Goal: Task Accomplishment & Management: Manage account settings

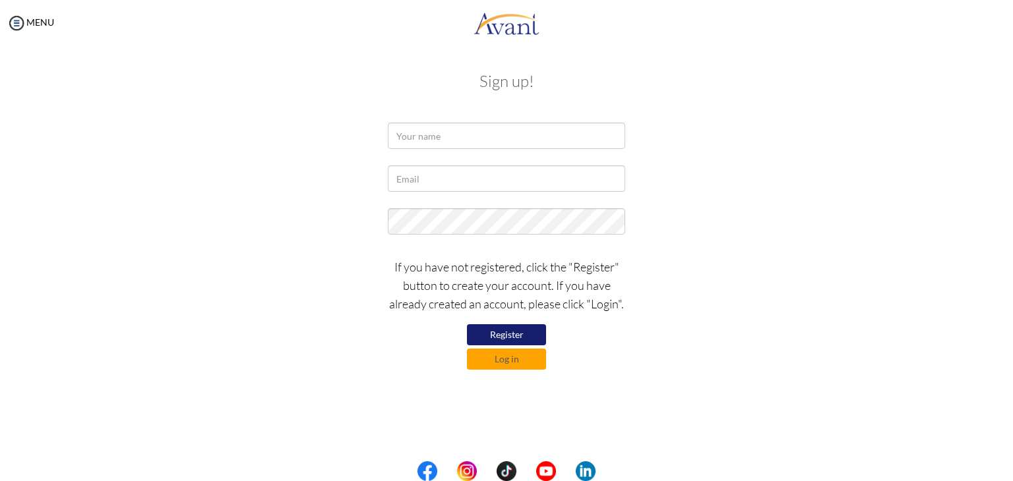
click at [517, 370] on div "Sign up! If you have not registered, click the "Register" button to create your…" at bounding box center [506, 219] width 771 height 320
click at [512, 364] on button "Log in" at bounding box center [506, 359] width 79 height 21
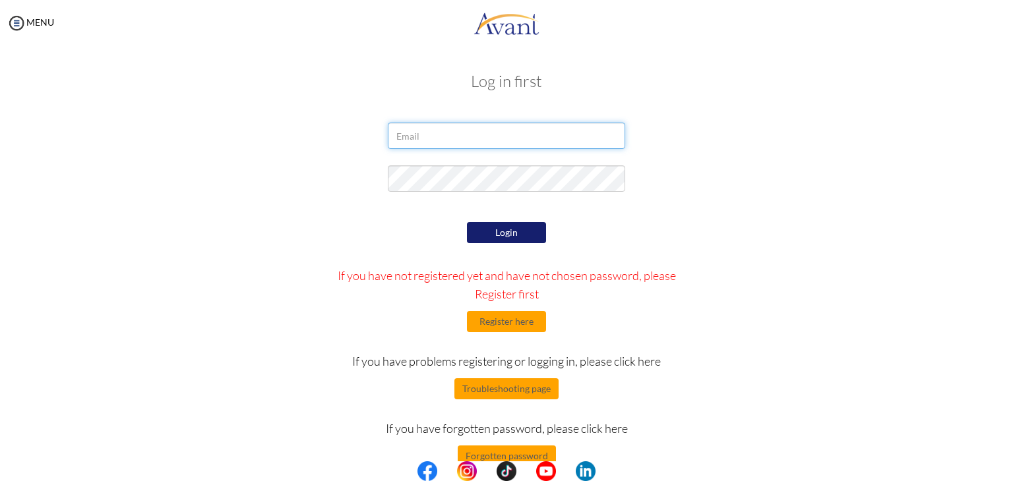
click at [432, 125] on input "email" at bounding box center [506, 136] width 237 height 26
type input "[EMAIL_ADDRESS][DOMAIN_NAME]"
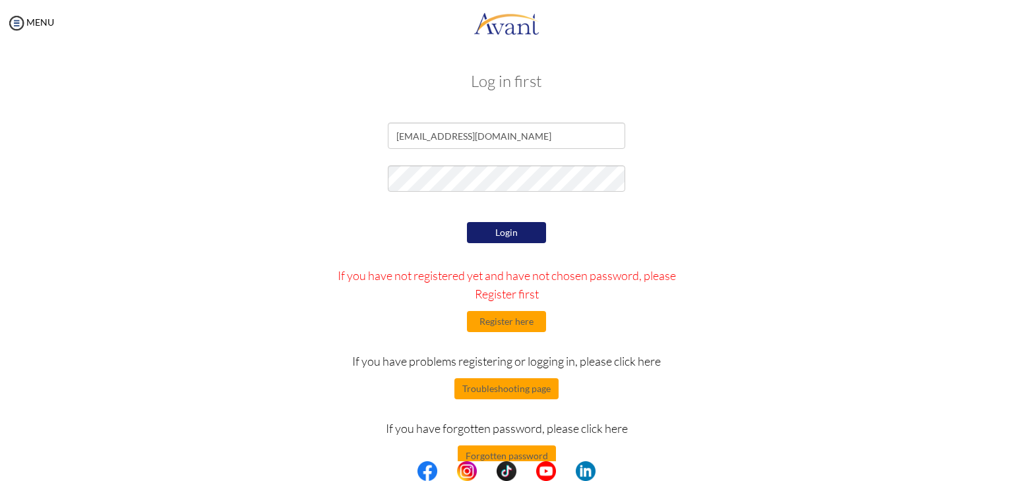
click at [507, 222] on button "Login" at bounding box center [506, 232] width 79 height 21
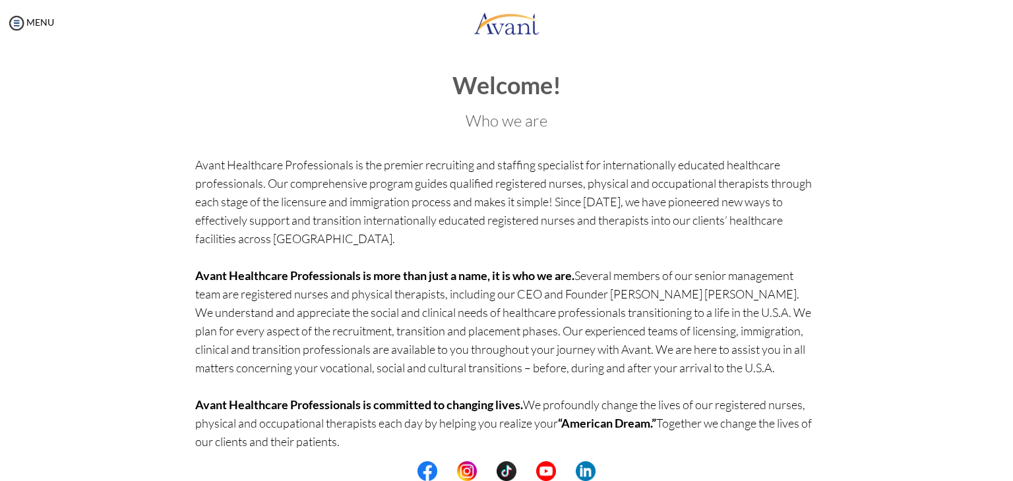
scroll to position [51, 0]
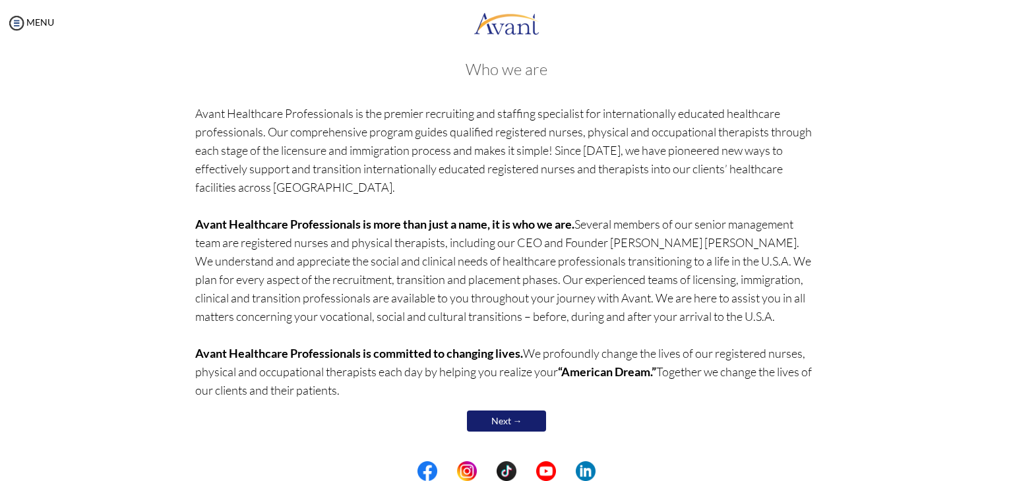
click at [491, 413] on link "Next →" at bounding box center [506, 421] width 79 height 21
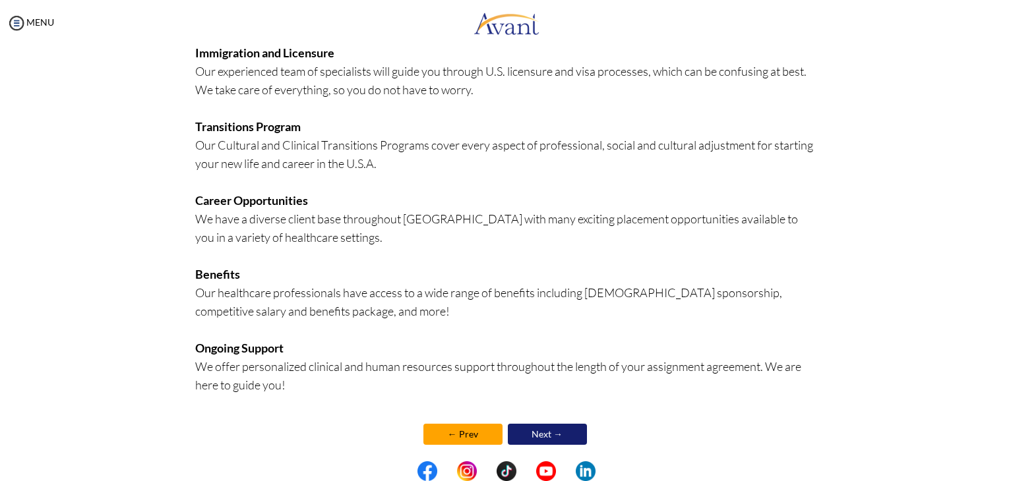
scroll to position [260, 0]
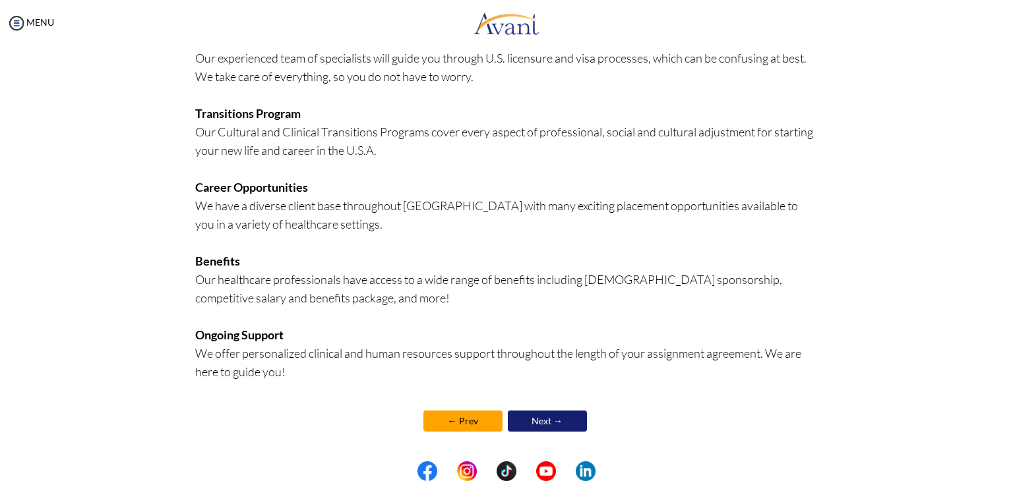
click at [546, 420] on link "Next →" at bounding box center [547, 421] width 79 height 21
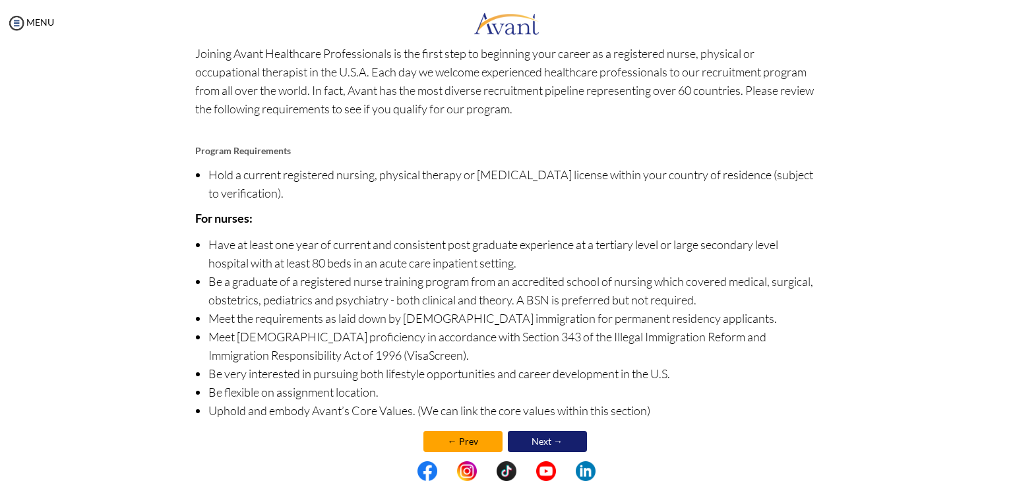
scroll to position [92, 0]
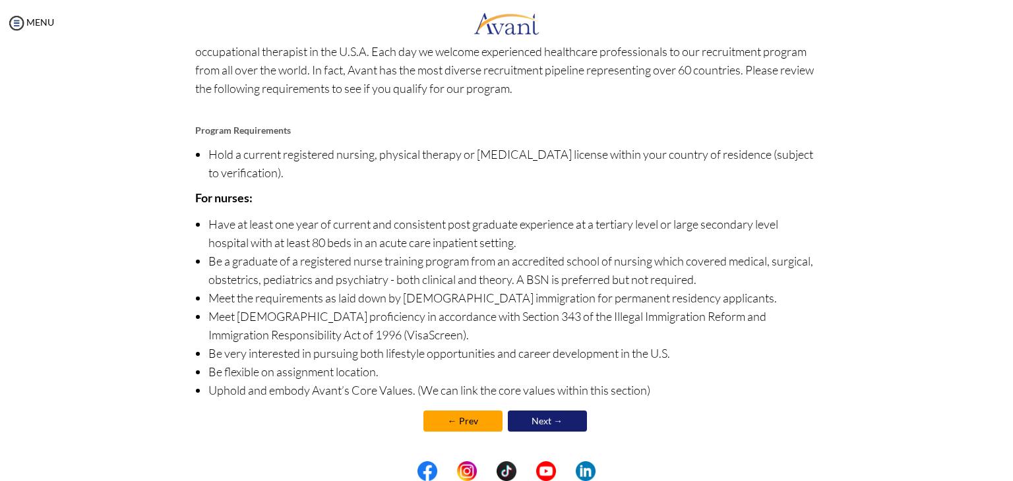
click at [560, 419] on link "Next →" at bounding box center [547, 421] width 79 height 21
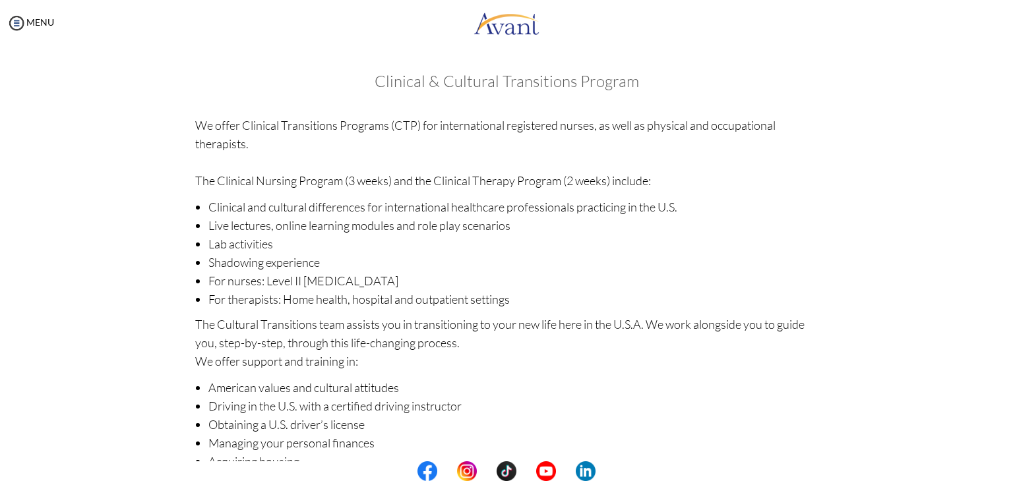
scroll to position [145, 0]
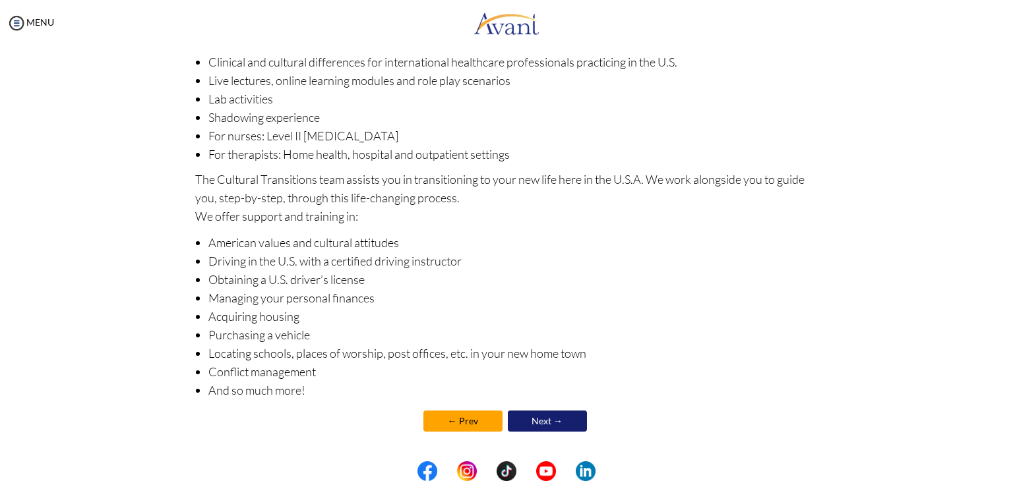
click at [555, 424] on link "Next →" at bounding box center [547, 421] width 79 height 21
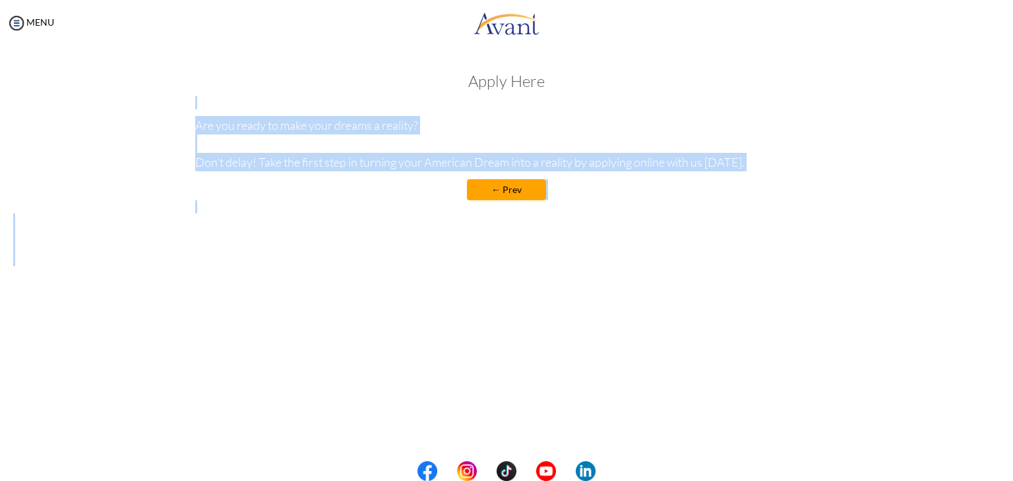
drag, startPoint x: 1012, startPoint y: 58, endPoint x: 1012, endPoint y: 417, distance: 359.3
click at [1012, 417] on div "My Status What is the next step? We would like you to watch the introductory vi…" at bounding box center [506, 286] width 1013 height 481
click at [771, 217] on div "Welcome! Who we are Avant Healthcare Professionals is the premier recruiting an…" at bounding box center [506, 169] width 986 height 220
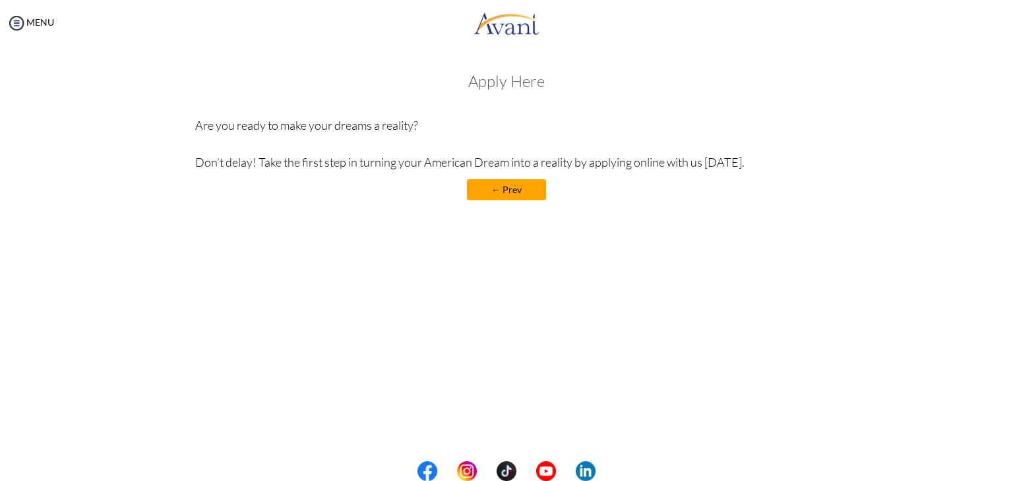
click at [515, 74] on h3 "Apply Here" at bounding box center [506, 81] width 623 height 17
click at [501, 85] on h3 "Apply Here" at bounding box center [506, 81] width 623 height 17
click at [511, 200] on link "← Prev" at bounding box center [506, 189] width 79 height 21
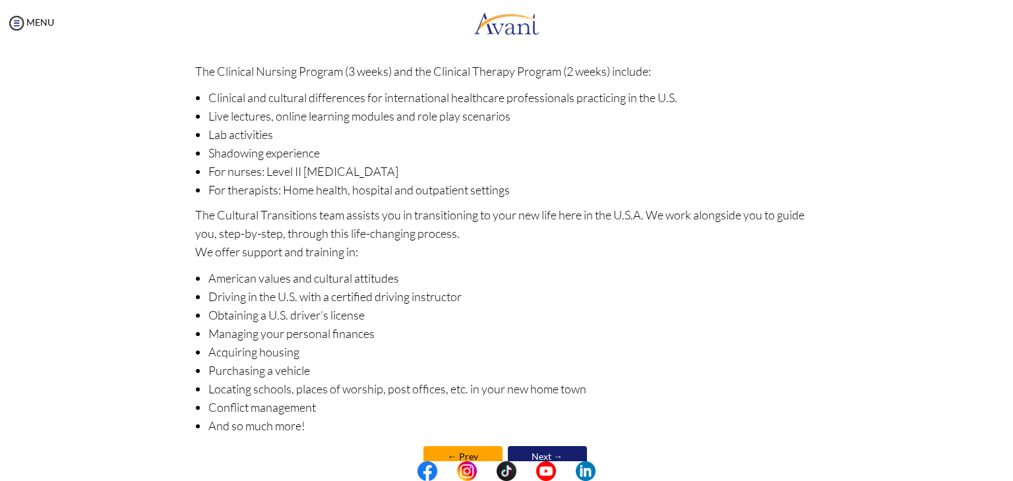
scroll to position [145, 0]
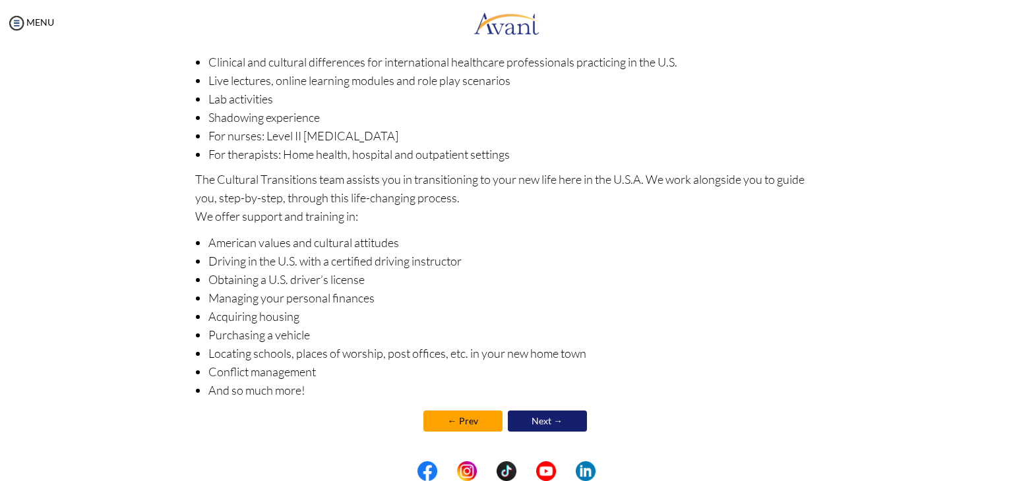
click at [566, 413] on link "Next →" at bounding box center [547, 421] width 79 height 21
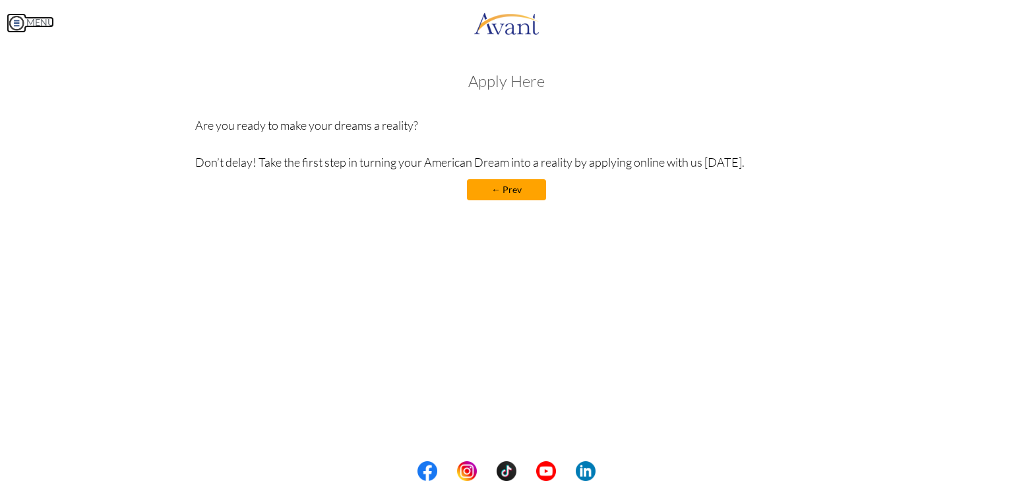
click at [18, 22] on img at bounding box center [17, 23] width 20 height 20
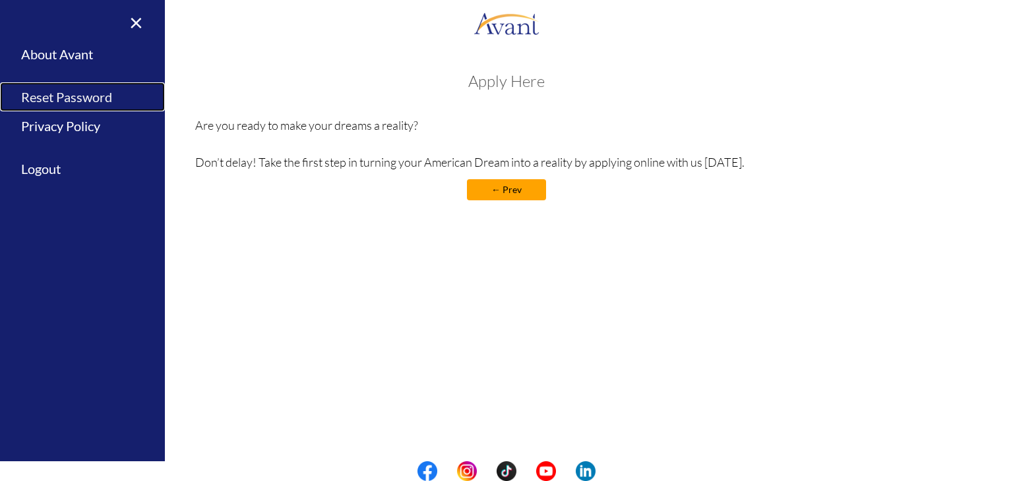
click at [66, 101] on link "Reset Password" at bounding box center [82, 97] width 165 height 30
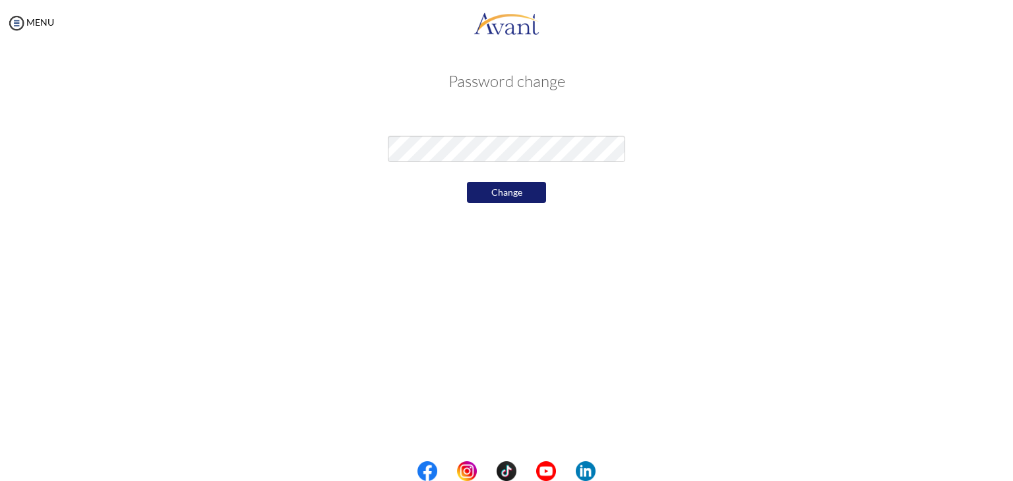
click at [3, 20] on div "MENU" at bounding box center [27, 240] width 54 height 481
click at [15, 25] on img at bounding box center [17, 23] width 20 height 20
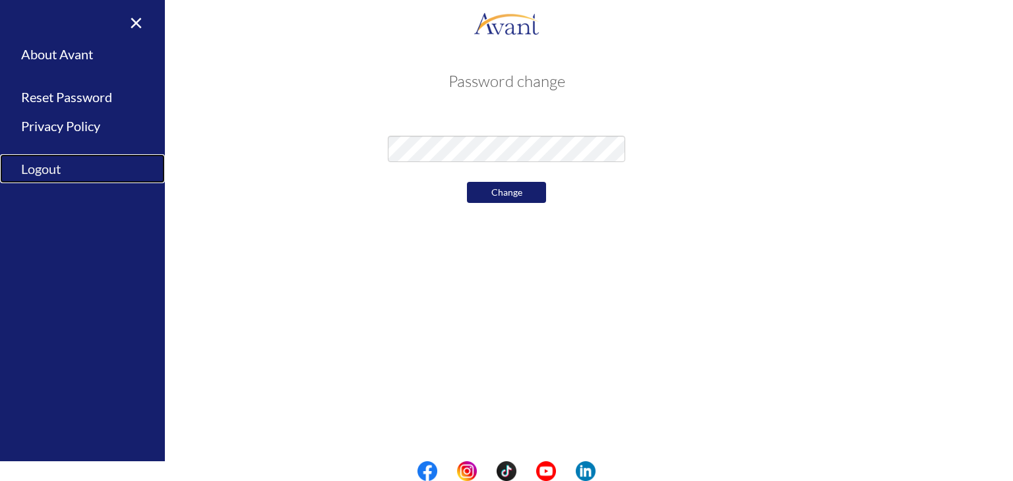
click at [53, 173] on link "Logout" at bounding box center [82, 169] width 165 height 30
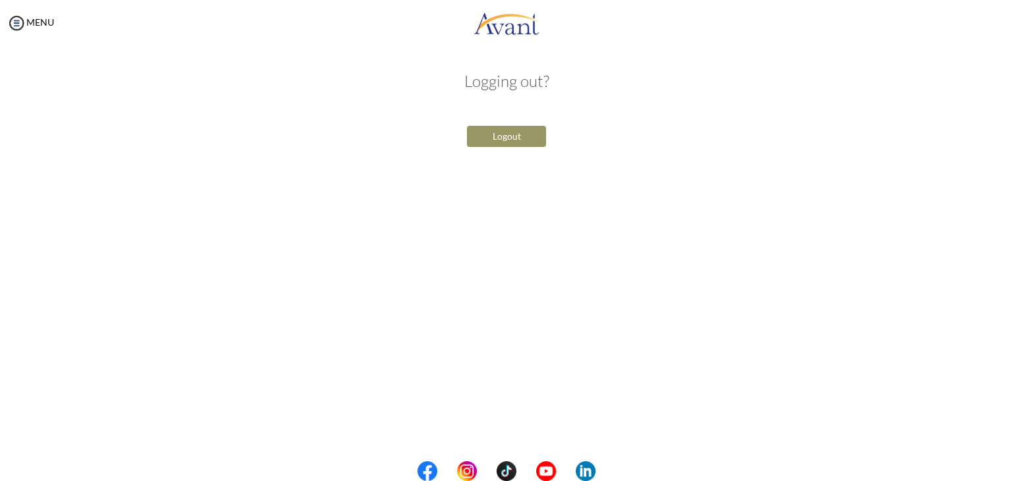
click at [502, 134] on button "Logout" at bounding box center [506, 136] width 79 height 21
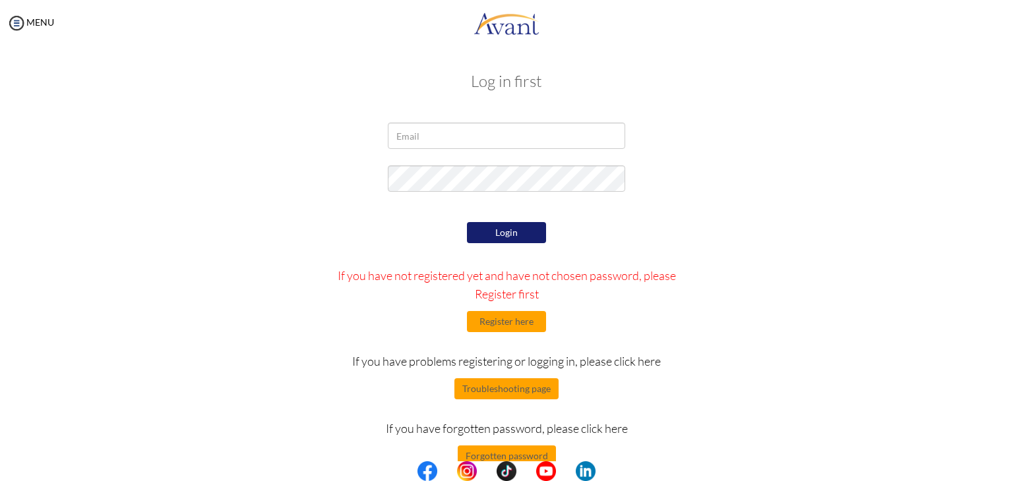
click at [488, 151] on div at bounding box center [506, 139] width 257 height 33
click at [485, 135] on input "email" at bounding box center [506, 136] width 237 height 26
type input "mosetish33@gmail.com"
click at [512, 229] on button "Login" at bounding box center [506, 232] width 79 height 21
